Goal: Task Accomplishment & Management: Use online tool/utility

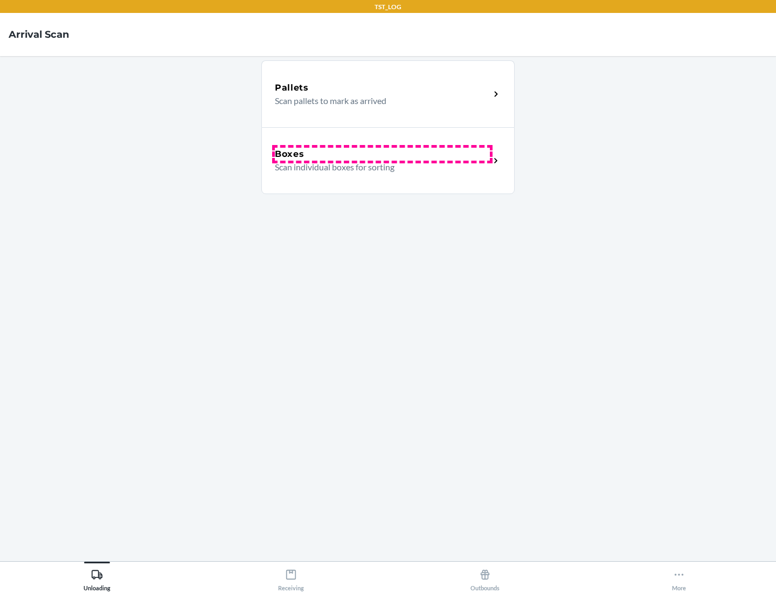
click at [382, 154] on div "Boxes" at bounding box center [382, 154] width 215 height 13
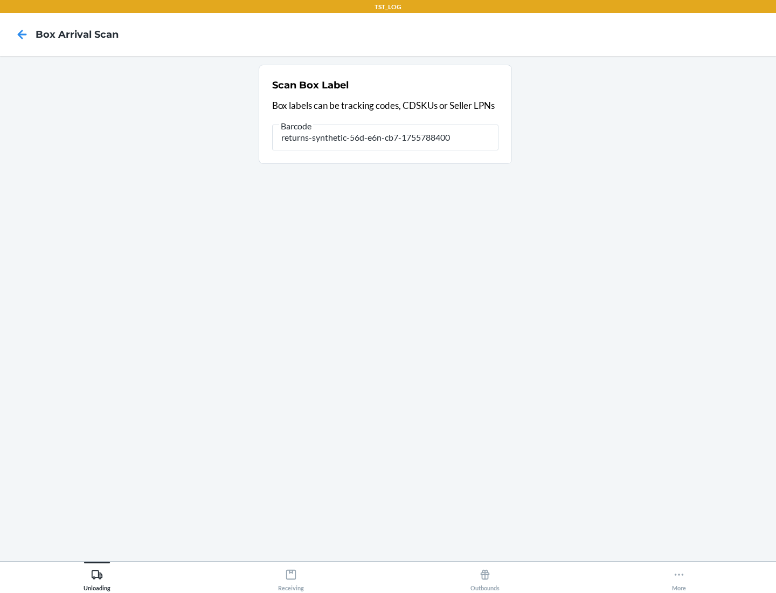
type input "returns-synthetic-56d-e6n-cb7-1755788400"
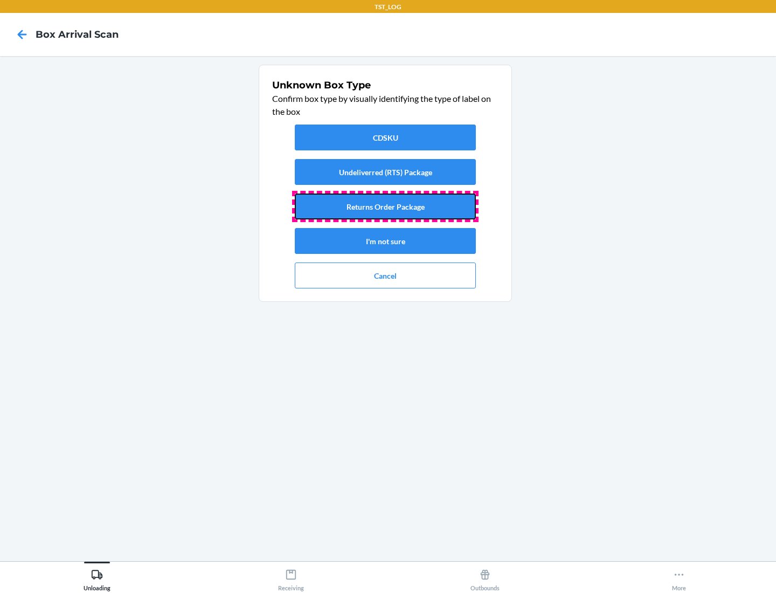
click at [385, 206] on button "Returns Order Package" at bounding box center [385, 206] width 181 height 26
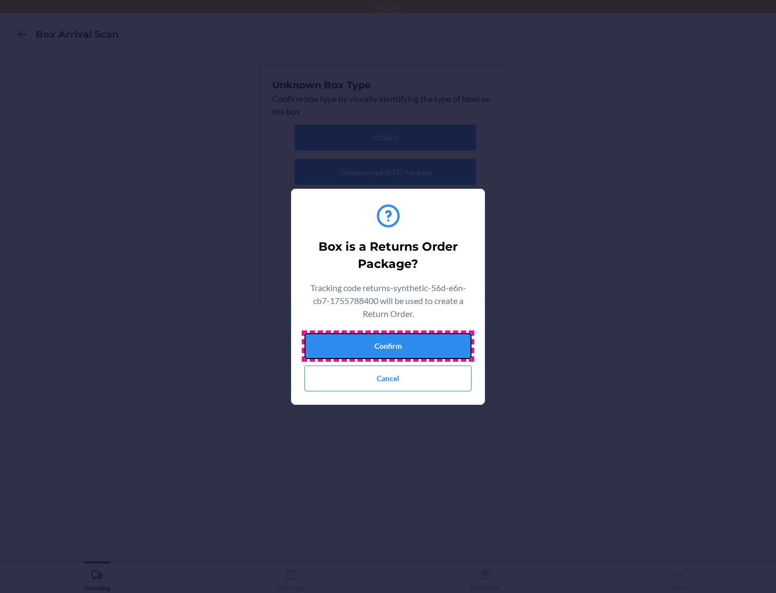
click at [388, 345] on button "Confirm" at bounding box center [387, 346] width 167 height 26
